Goal: Navigation & Orientation: Find specific page/section

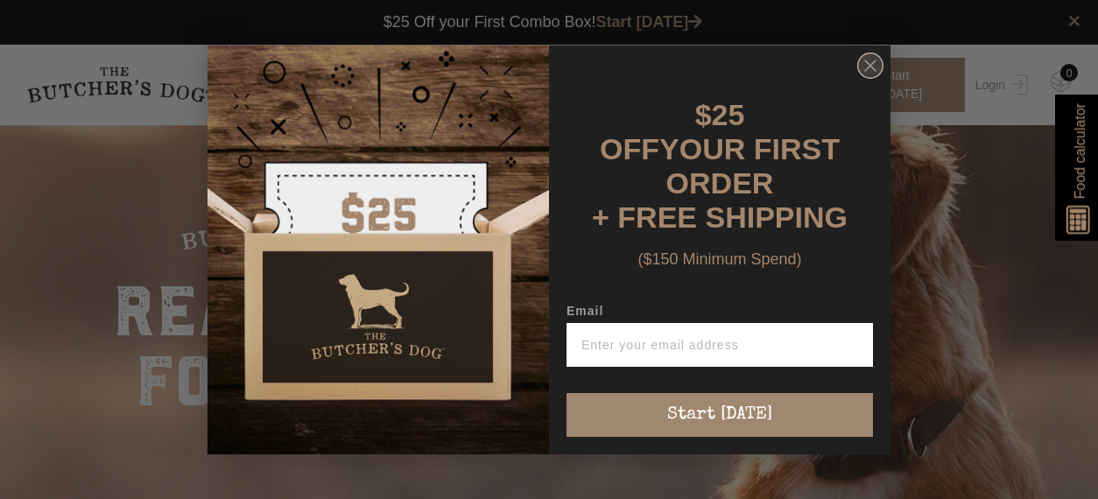
click at [874, 71] on icon "Close dialog" at bounding box center [870, 66] width 26 height 26
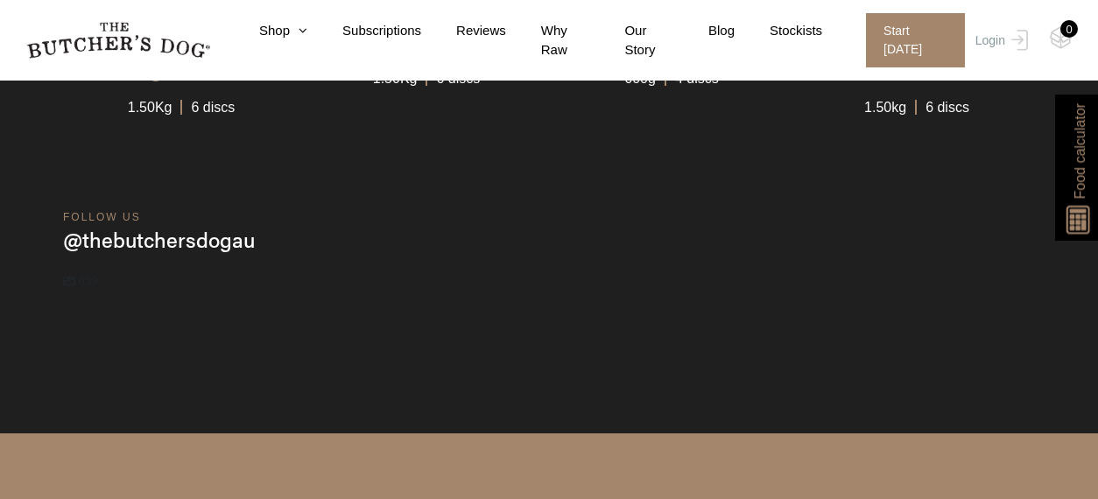
scroll to position [5312, 0]
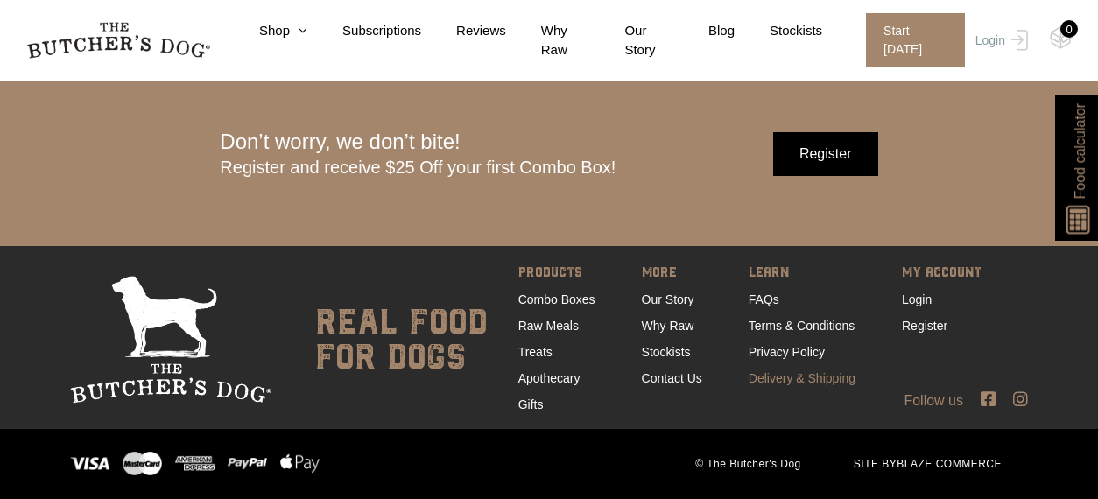
click at [807, 377] on link "Delivery & Shipping" at bounding box center [802, 378] width 107 height 14
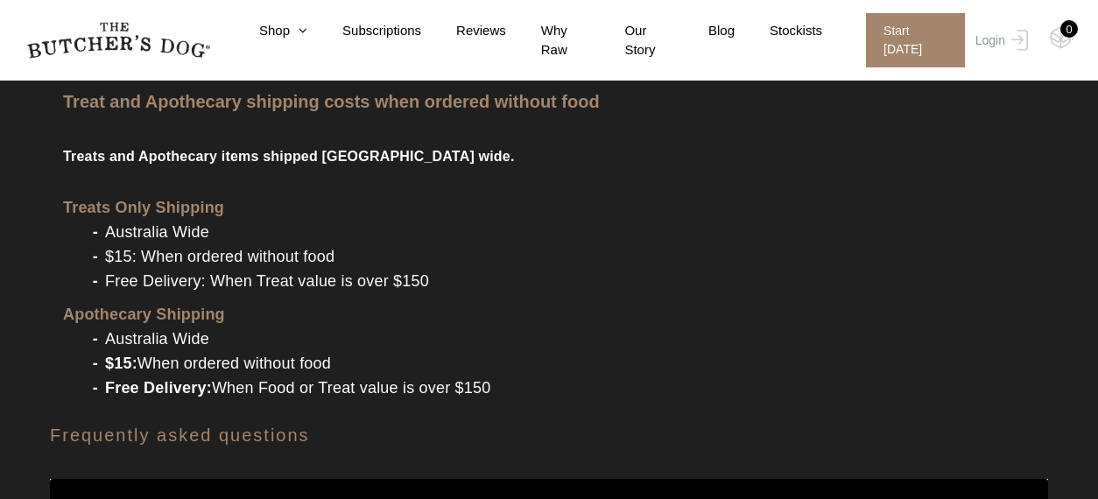
scroll to position [2549, 0]
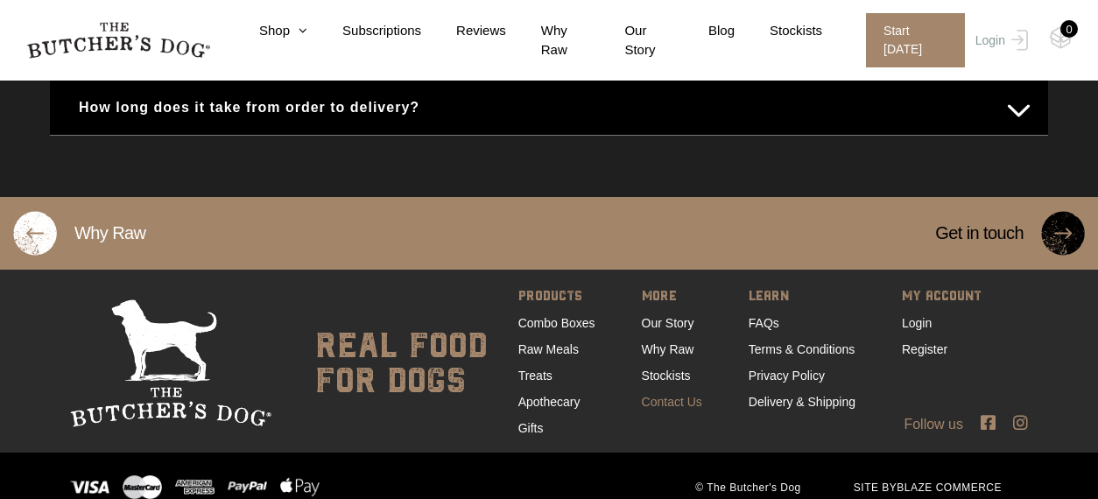
click at [684, 395] on link "Contact Us" at bounding box center [672, 402] width 60 height 14
